Goal: Transaction & Acquisition: Book appointment/travel/reservation

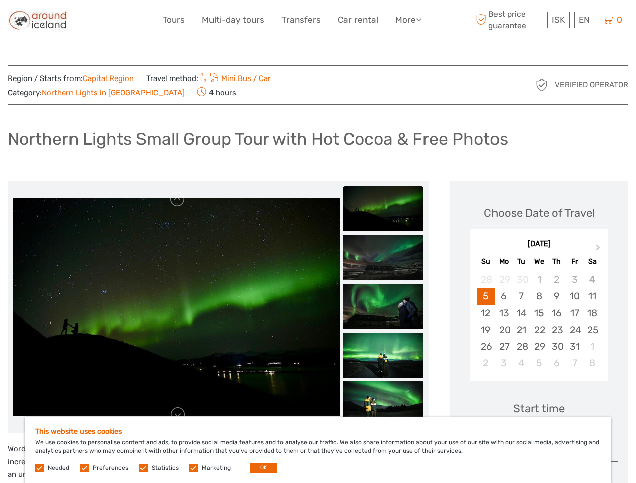
click at [407, 20] on link "More" at bounding box center [408, 20] width 26 height 15
click at [419, 19] on icon at bounding box center [419, 19] width 6 height 9
click at [558, 20] on span "ISK" at bounding box center [558, 20] width 13 height 10
click at [584, 20] on div "EN English Español Deutsch" at bounding box center [584, 20] width 20 height 17
click at [613, 20] on div "0 Items Total 0 ISK Checkout The shopping cart is empty." at bounding box center [614, 20] width 30 height 17
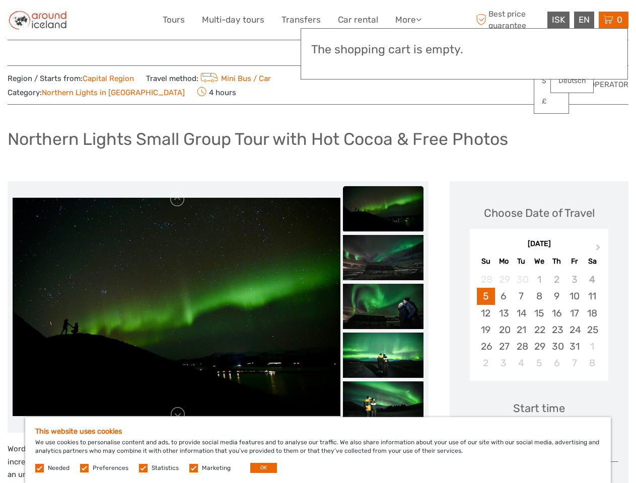
click at [176, 307] on img at bounding box center [177, 307] width 328 height 219
click at [178, 199] on link at bounding box center [178, 199] width 16 height 16
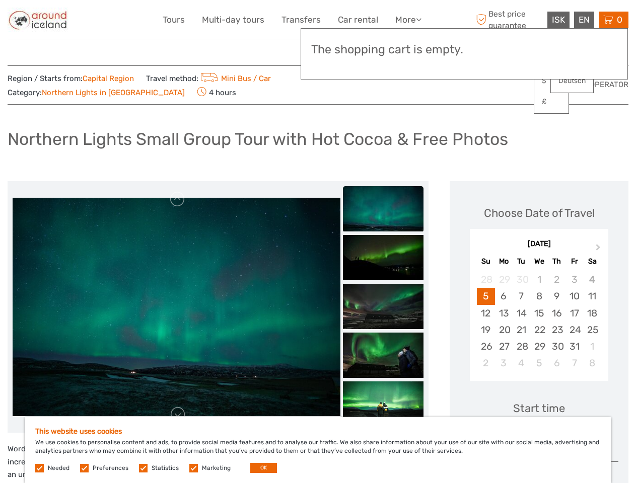
click at [178, 415] on link at bounding box center [178, 415] width 16 height 16
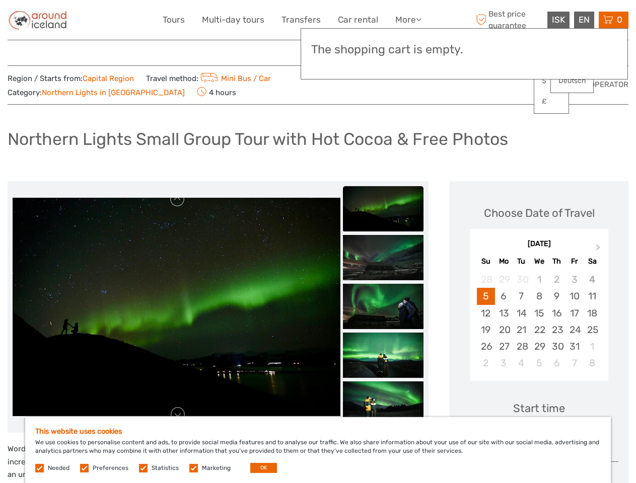
click at [383, 63] on div "Items Total 0 ISK Checkout The shopping cart is empty." at bounding box center [464, 53] width 327 height 51
click at [383, 62] on div "Items Total 0 ISK Checkout The shopping cart is empty." at bounding box center [464, 53] width 327 height 51
